Goal: Communication & Community: Connect with others

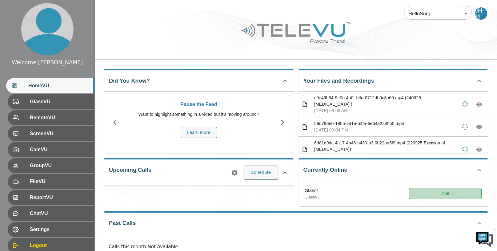
click at [441, 193] on button "Call" at bounding box center [445, 193] width 73 height 11
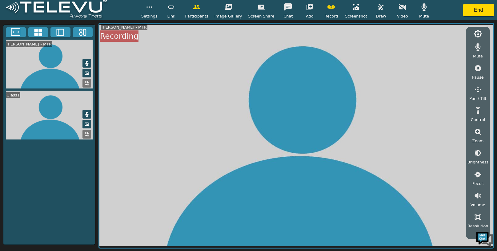
click at [307, 8] on icon "button" at bounding box center [310, 7] width 6 height 6
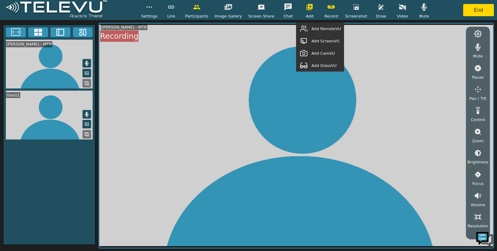
click at [325, 67] on span "Add GlassVU" at bounding box center [323, 66] width 25 height 6
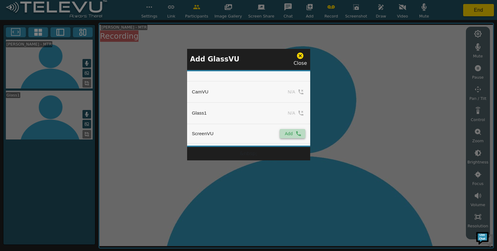
click at [297, 137] on icon "simple table" at bounding box center [298, 134] width 6 height 6
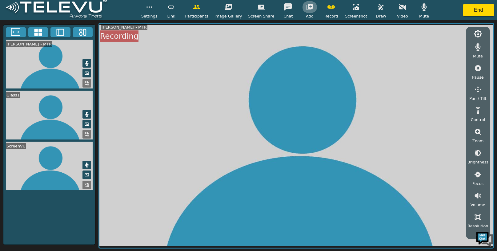
click at [307, 6] on icon "button" at bounding box center [309, 6] width 7 height 7
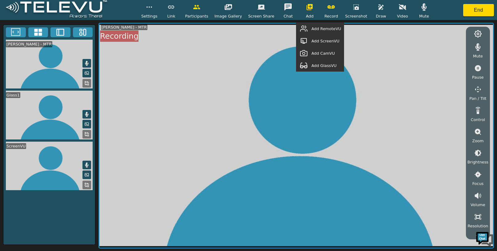
click at [327, 28] on span "Add RemoteVU" at bounding box center [326, 29] width 30 height 6
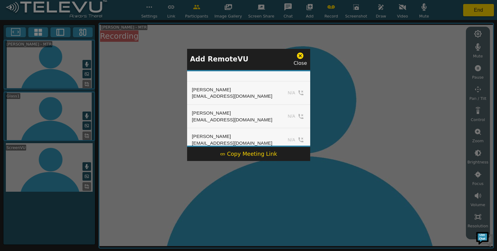
click at [251, 157] on div "Copy Meeting Link" at bounding box center [248, 154] width 57 height 8
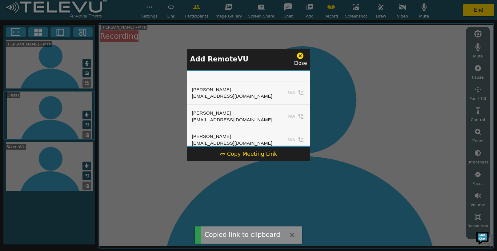
click at [301, 56] on icon at bounding box center [300, 56] width 6 height 6
